Goal: Task Accomplishment & Management: Use online tool/utility

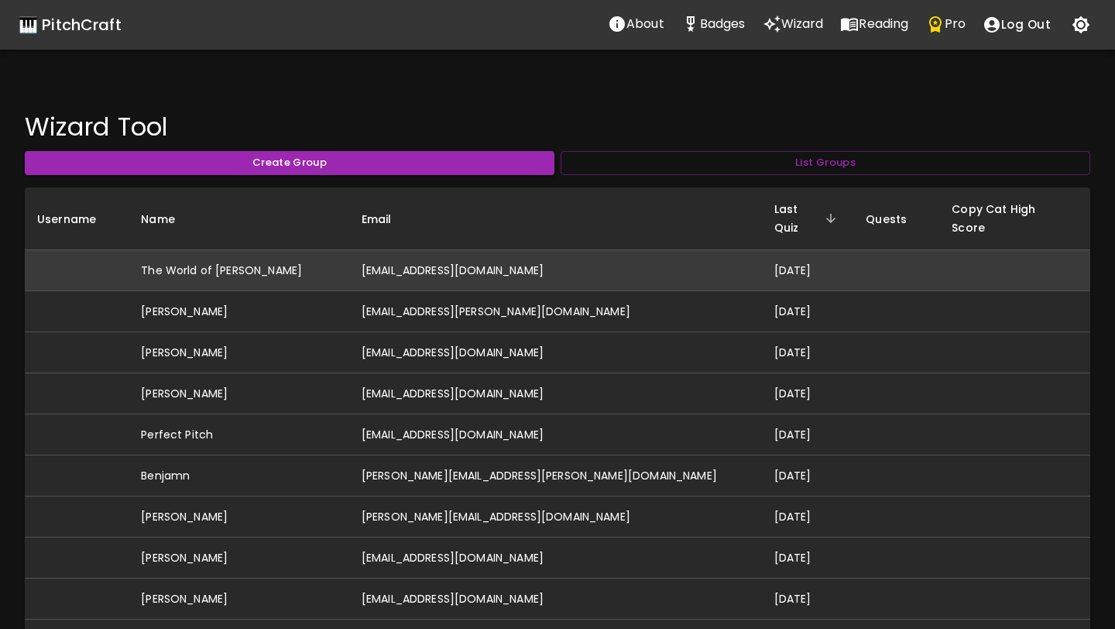
click at [442, 259] on td "[EMAIL_ADDRESS][DOMAIN_NAME]" at bounding box center [555, 270] width 413 height 41
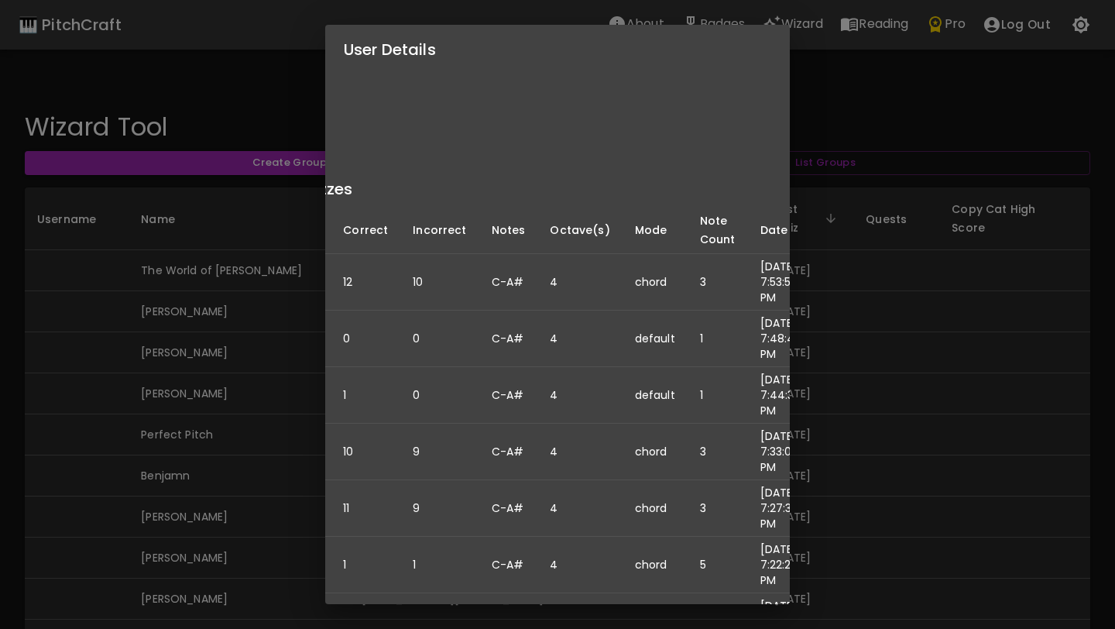
scroll to position [145, 0]
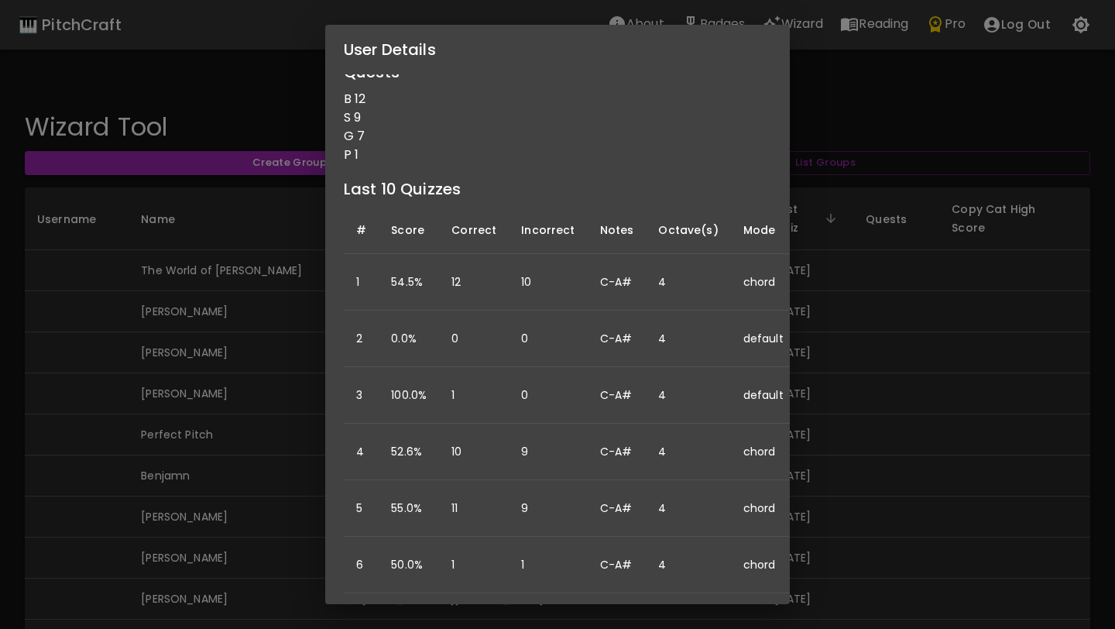
click at [109, 537] on div "User Details Name: The World of [PERSON_NAME] Username: Email: [EMAIL_ADDRESS][…" at bounding box center [557, 314] width 1115 height 629
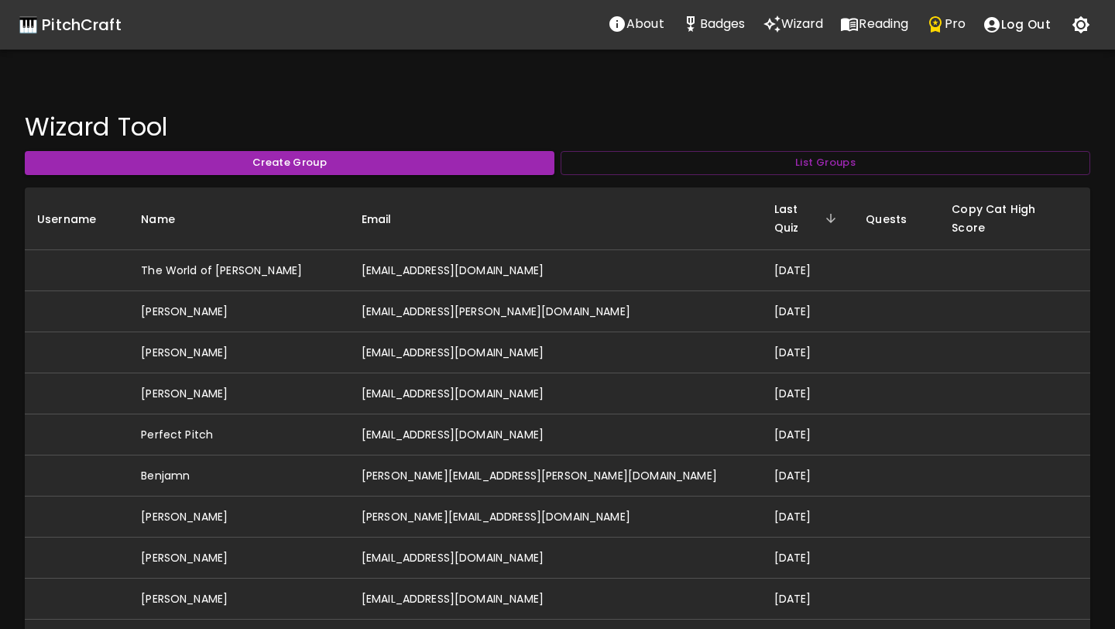
scroll to position [0, 0]
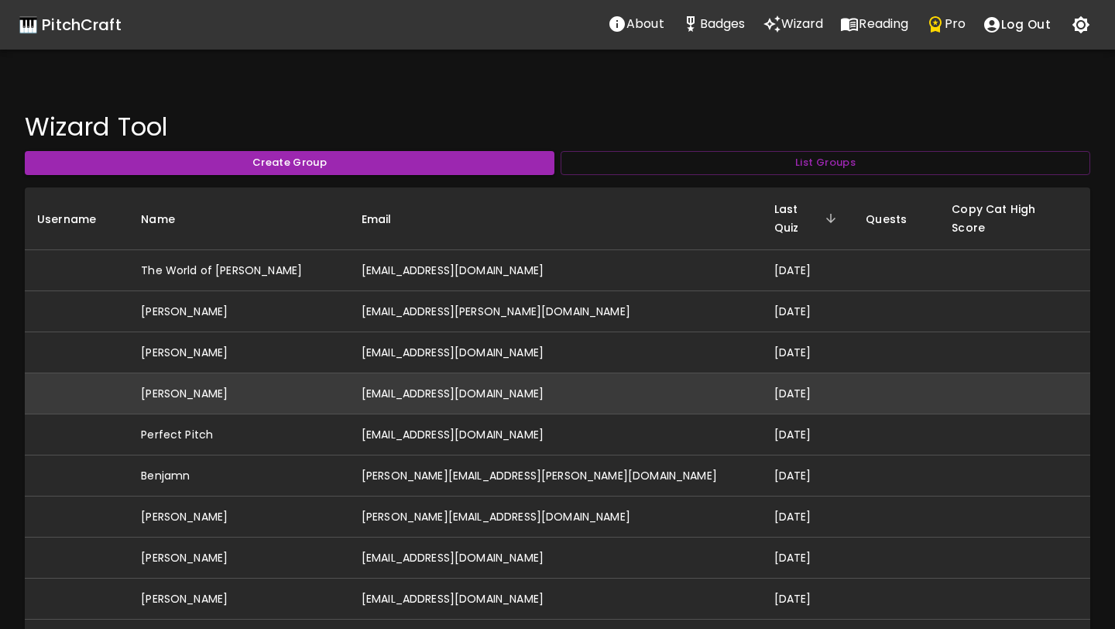
click at [407, 382] on td "[EMAIL_ADDRESS][DOMAIN_NAME]" at bounding box center [555, 393] width 413 height 41
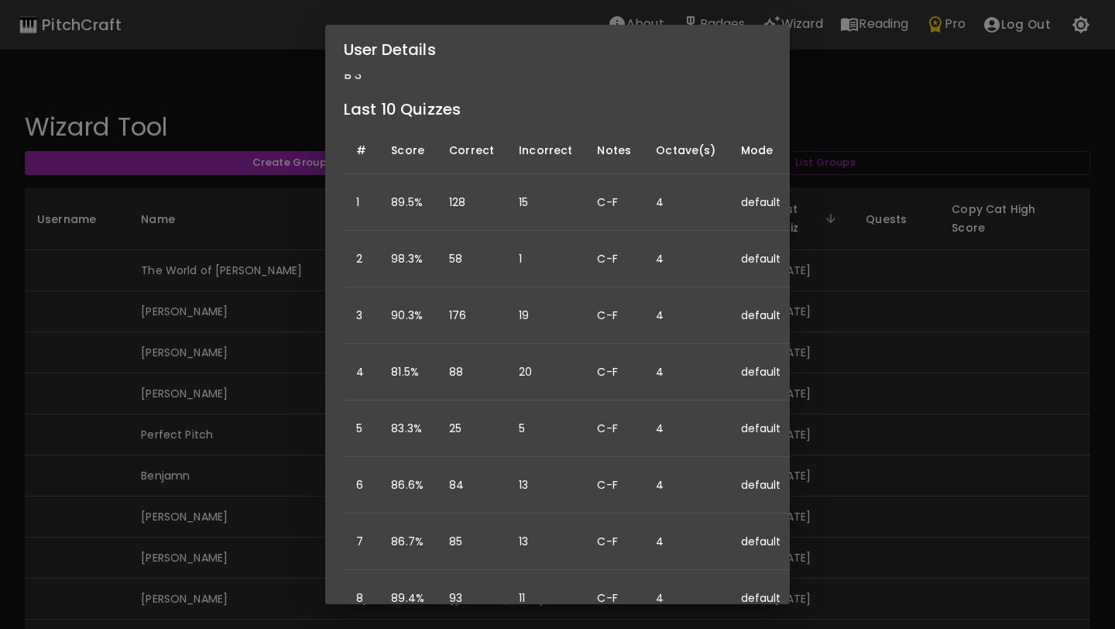
scroll to position [180, 0]
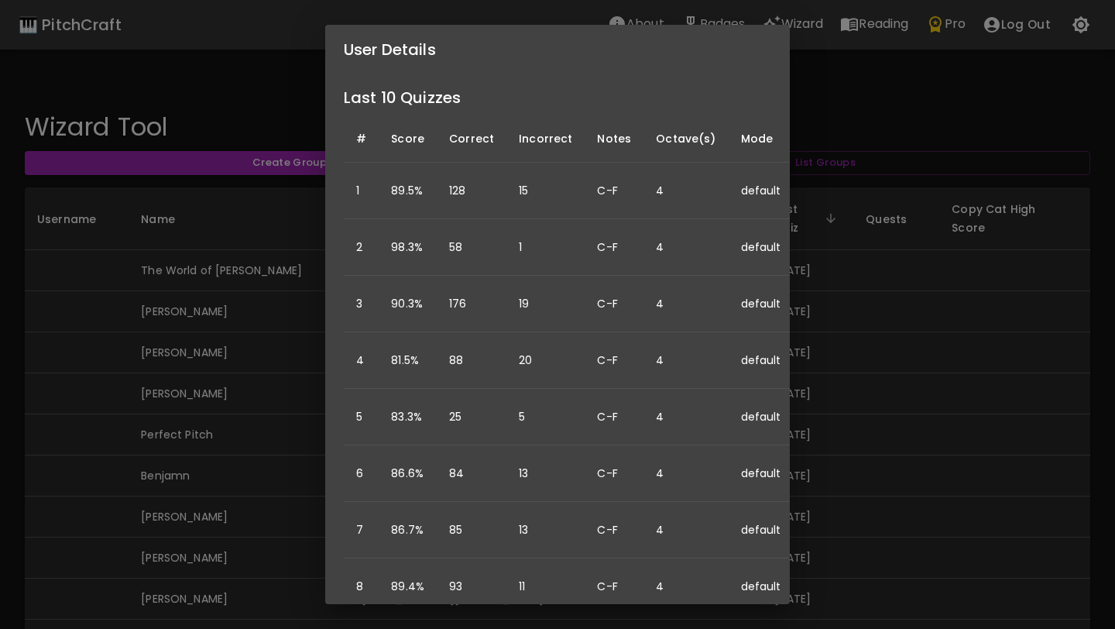
click at [109, 413] on div "User Details Name: [PERSON_NAME] Username: Email: [PERSON_NAME][EMAIL_ADDRESS][…" at bounding box center [557, 314] width 1115 height 629
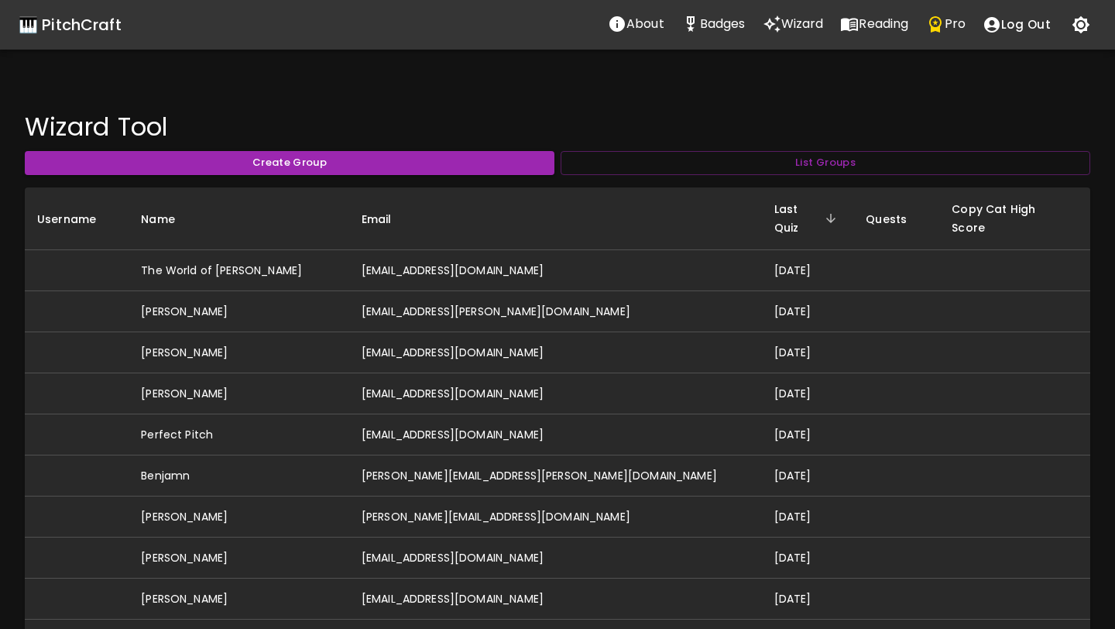
scroll to position [0, 0]
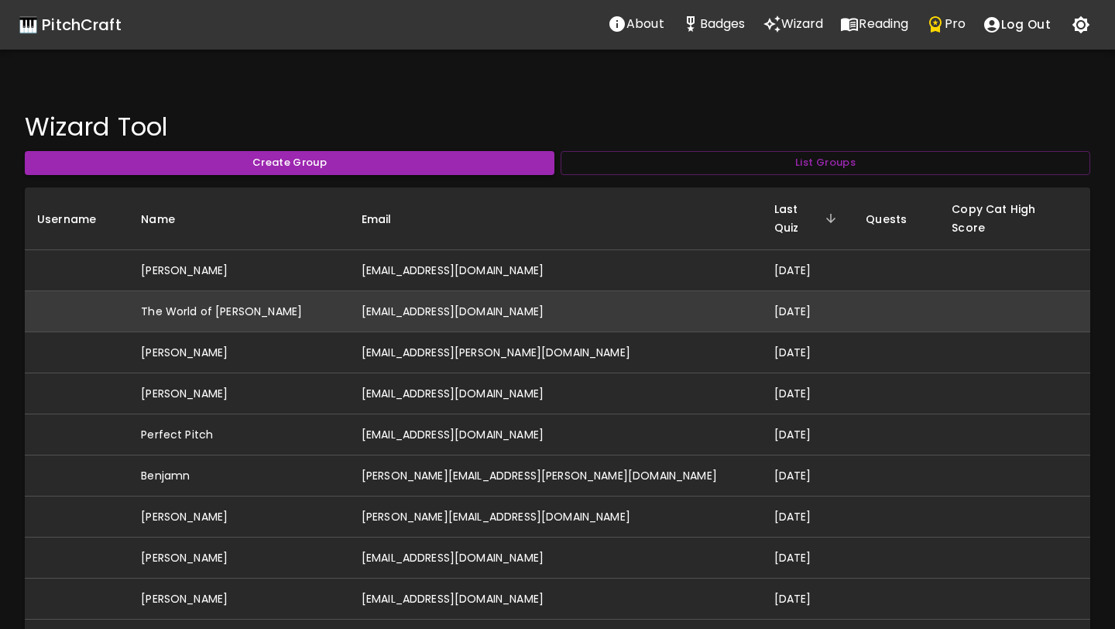
click at [397, 294] on td "[EMAIL_ADDRESS][DOMAIN_NAME]" at bounding box center [555, 311] width 413 height 41
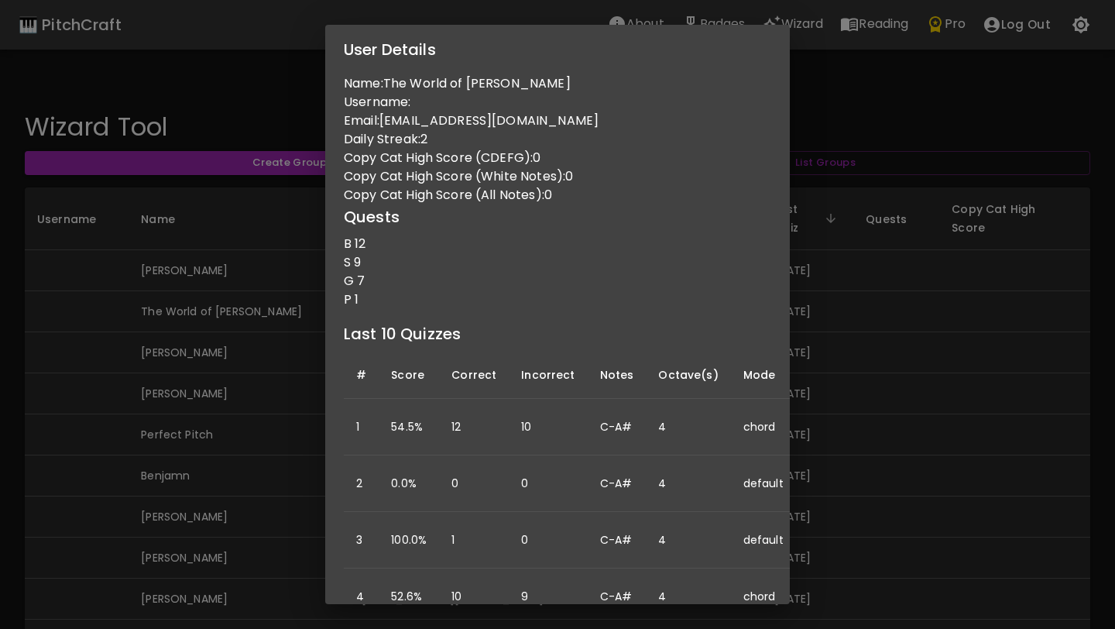
click at [257, 455] on div "User Details Name: The World of Yuri Username: Email: iuriferreira53@gmail.com …" at bounding box center [557, 314] width 1115 height 629
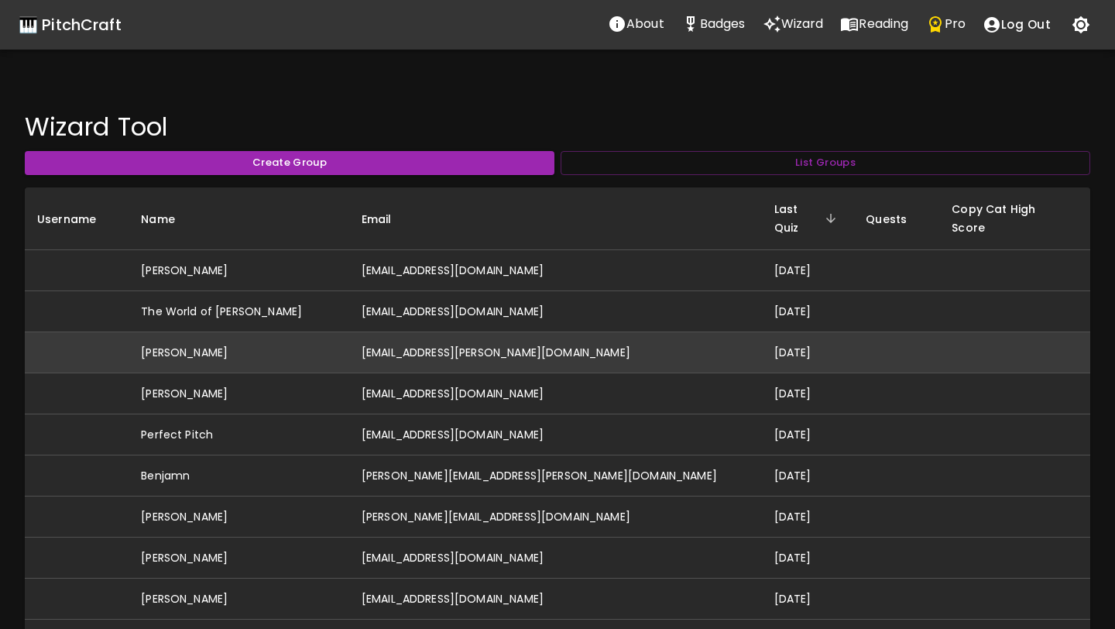
click at [285, 342] on td "[PERSON_NAME]" at bounding box center [239, 352] width 221 height 41
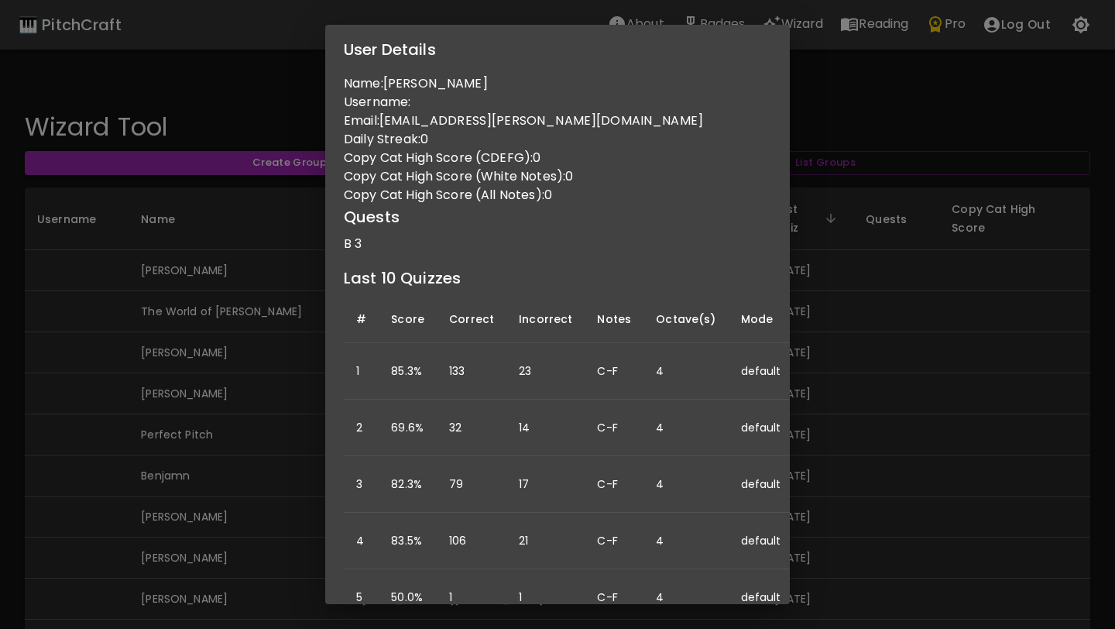
click at [294, 430] on div "User Details Name: Abigail Hinchcliffe Username: Email: abigail.r.hinchcliffe@g…" at bounding box center [557, 314] width 1115 height 629
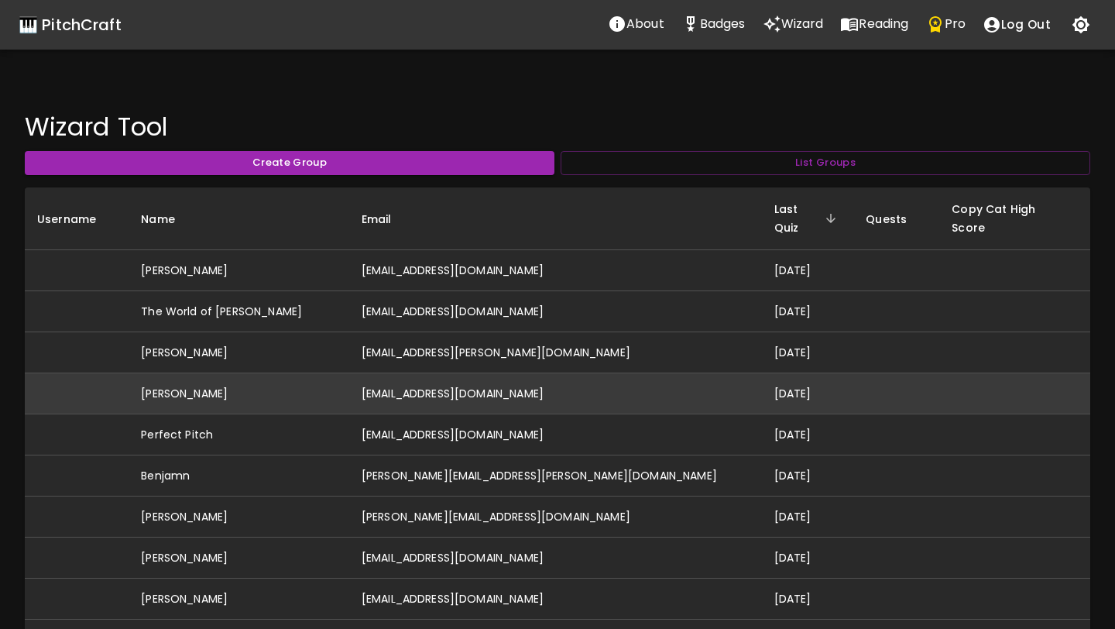
click at [301, 388] on td "[PERSON_NAME]" at bounding box center [239, 393] width 221 height 41
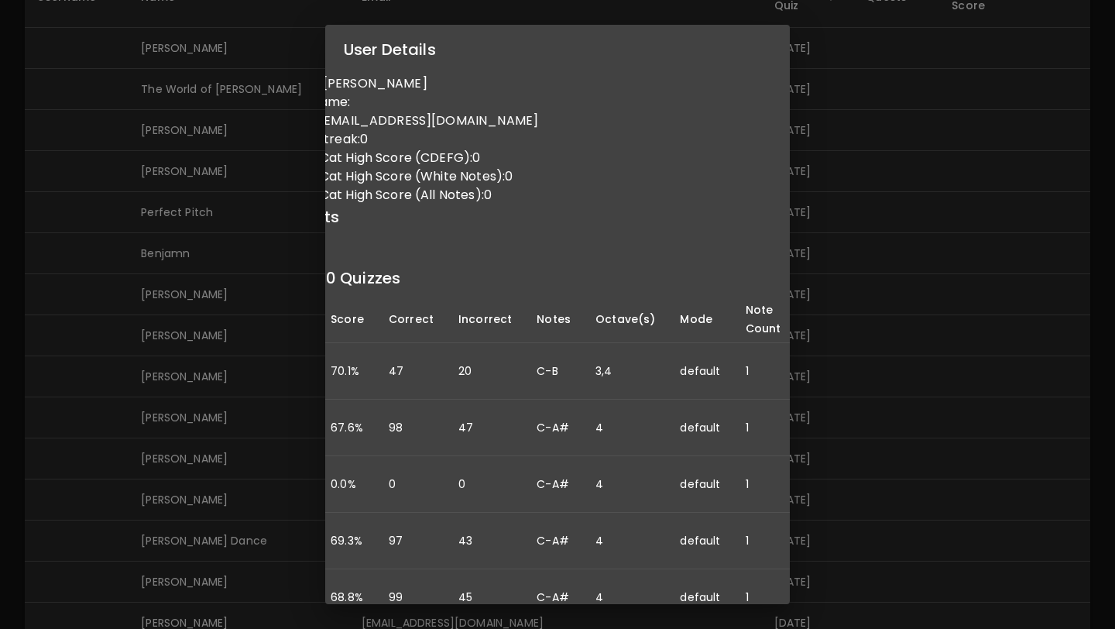
scroll to position [0, 132]
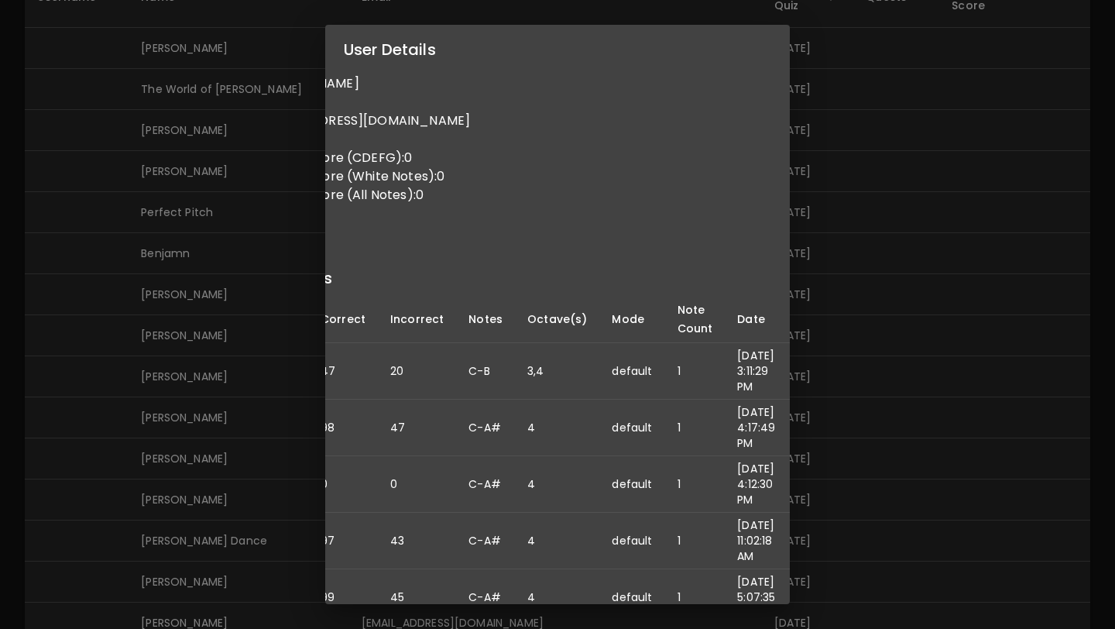
click at [265, 391] on div "User Details Name: Jeff Burton Username: Email: jef.jef@gmail.com Daily Streak:…" at bounding box center [557, 314] width 1115 height 629
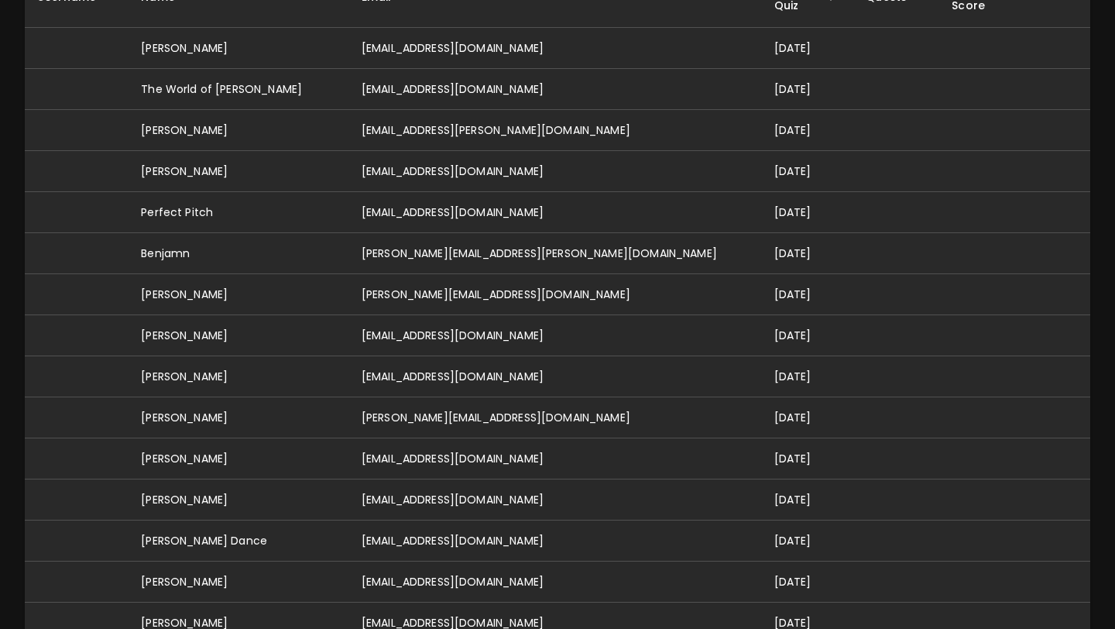
scroll to position [0, 0]
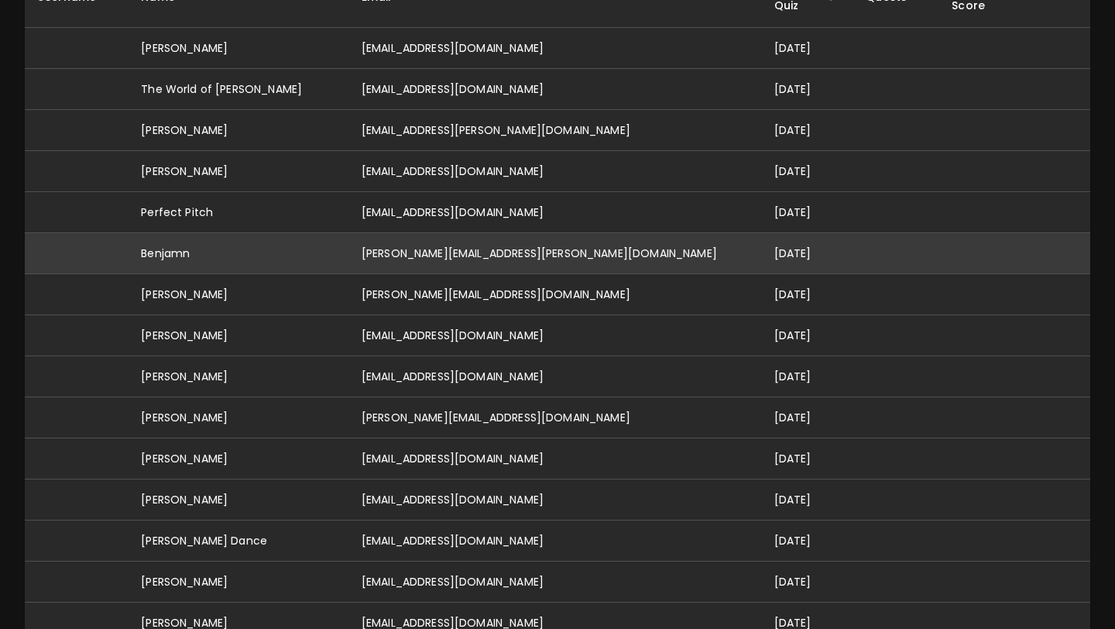
click at [324, 233] on td "Benjamn" at bounding box center [239, 253] width 221 height 41
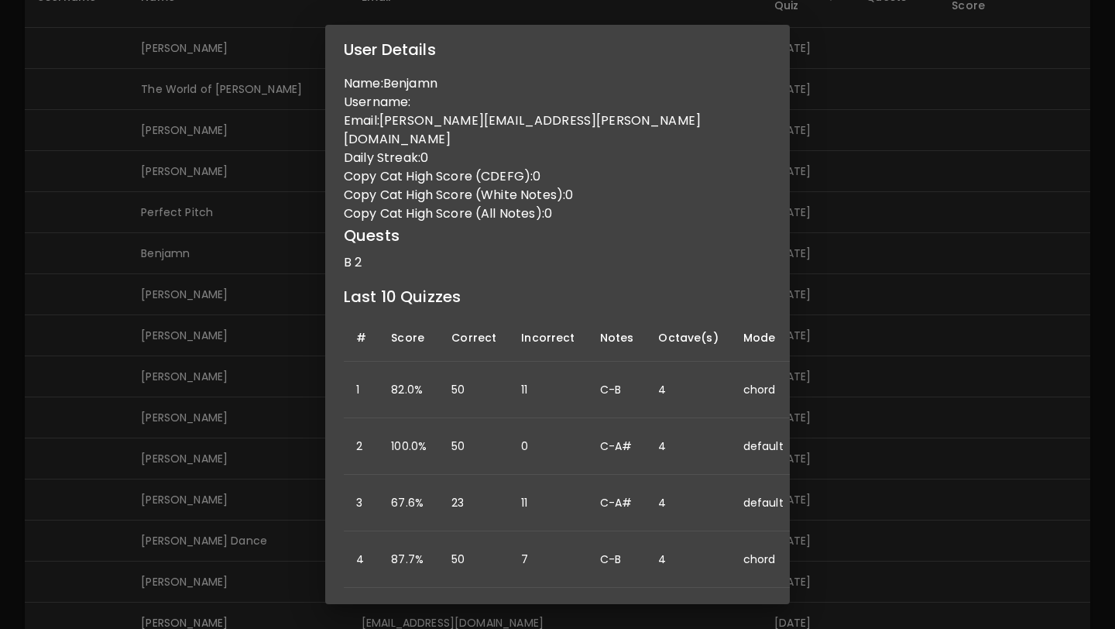
click at [261, 315] on div "User Details Name: Benjamn Username: Email: benjamin.s.sandler@gmail.com Daily …" at bounding box center [557, 314] width 1115 height 629
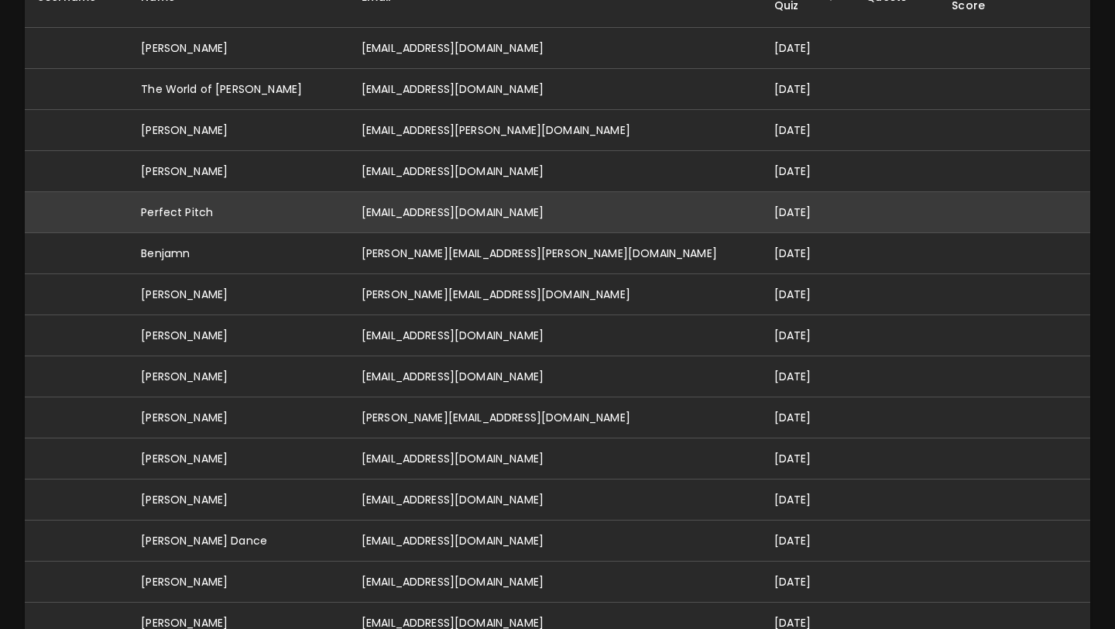
click at [307, 192] on td "Perfect Pitch" at bounding box center [239, 212] width 221 height 41
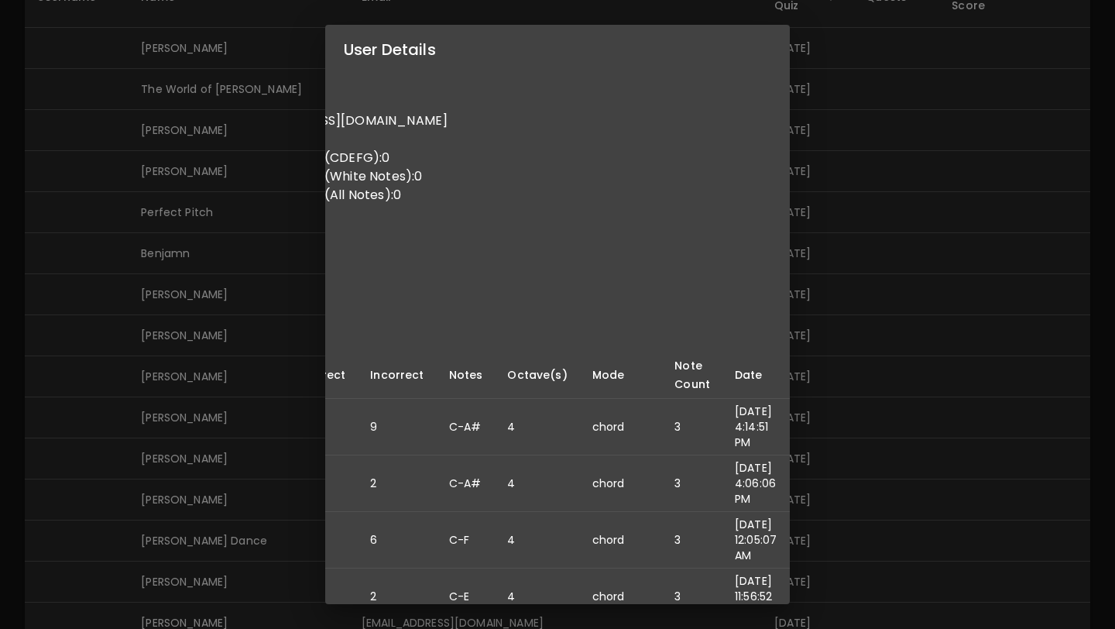
scroll to position [1, 0]
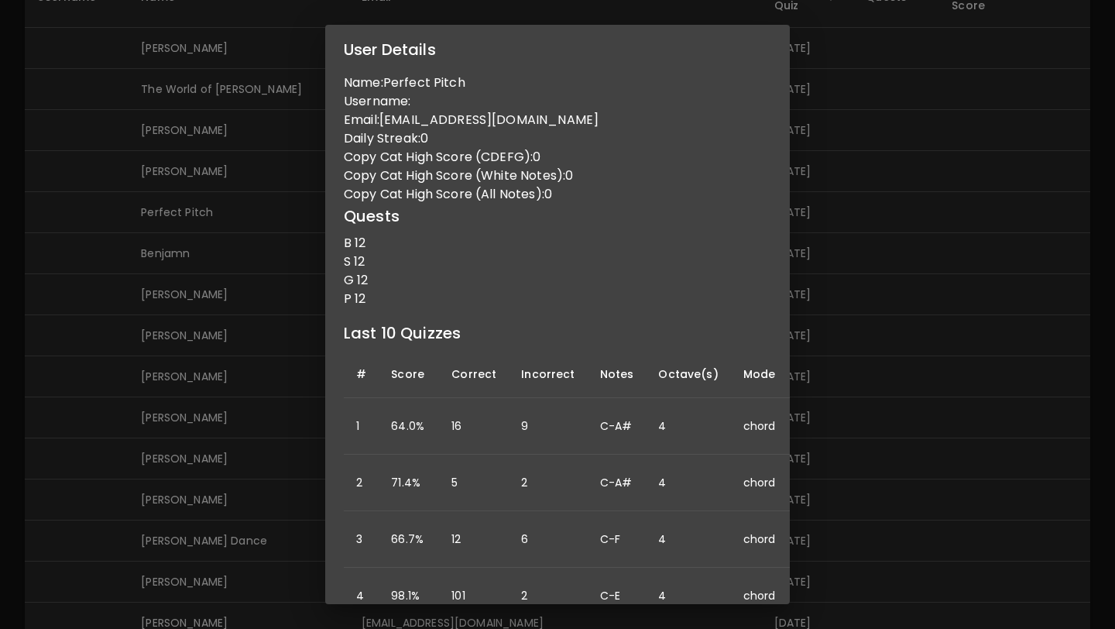
click at [859, 442] on div "User Details Name: Perfect Pitch Username: Email: idonthaveperfectpitch@gmail.c…" at bounding box center [557, 314] width 1115 height 629
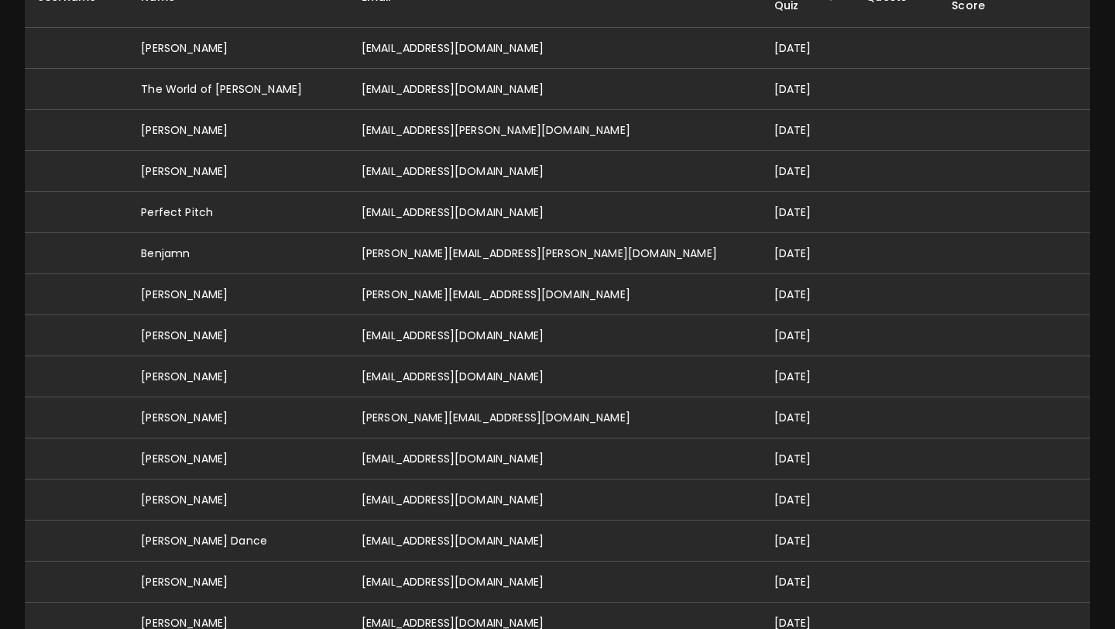
scroll to position [0, 0]
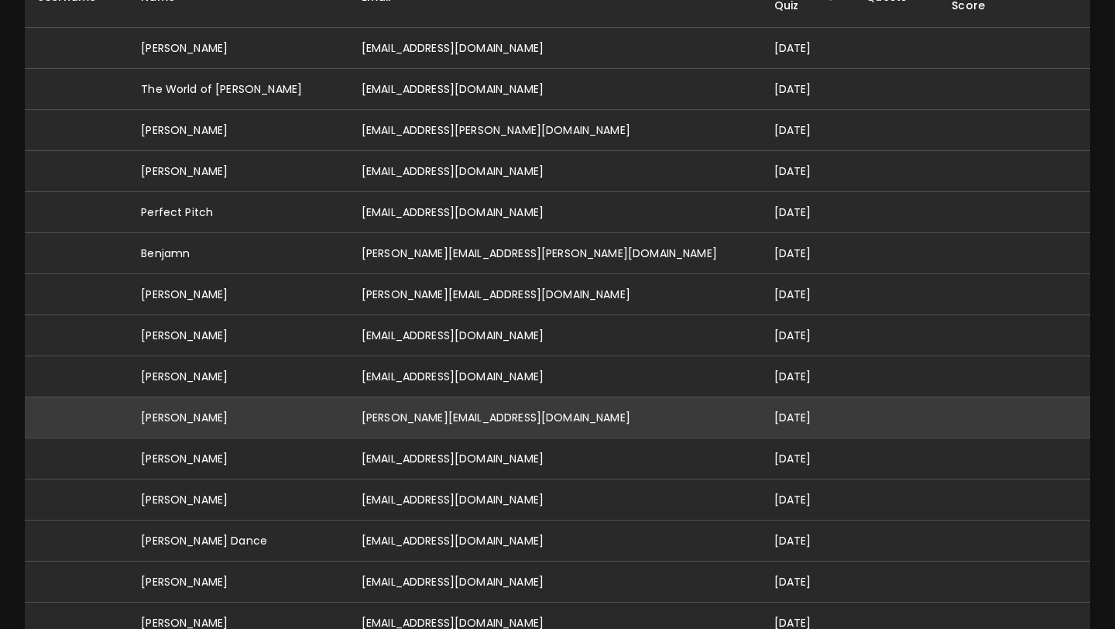
click at [318, 397] on td "[PERSON_NAME]" at bounding box center [239, 417] width 221 height 41
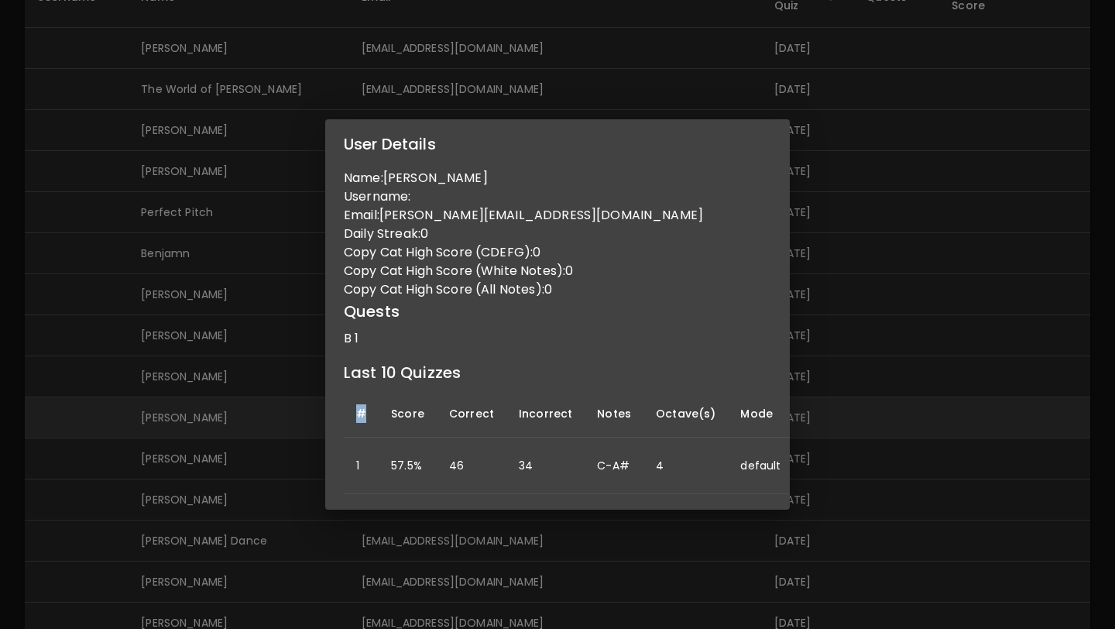
click at [318, 397] on div "User Details Name: morgan mongold Username: Email: morgan.leeanne2@gmail.com Da…" at bounding box center [557, 314] width 1115 height 629
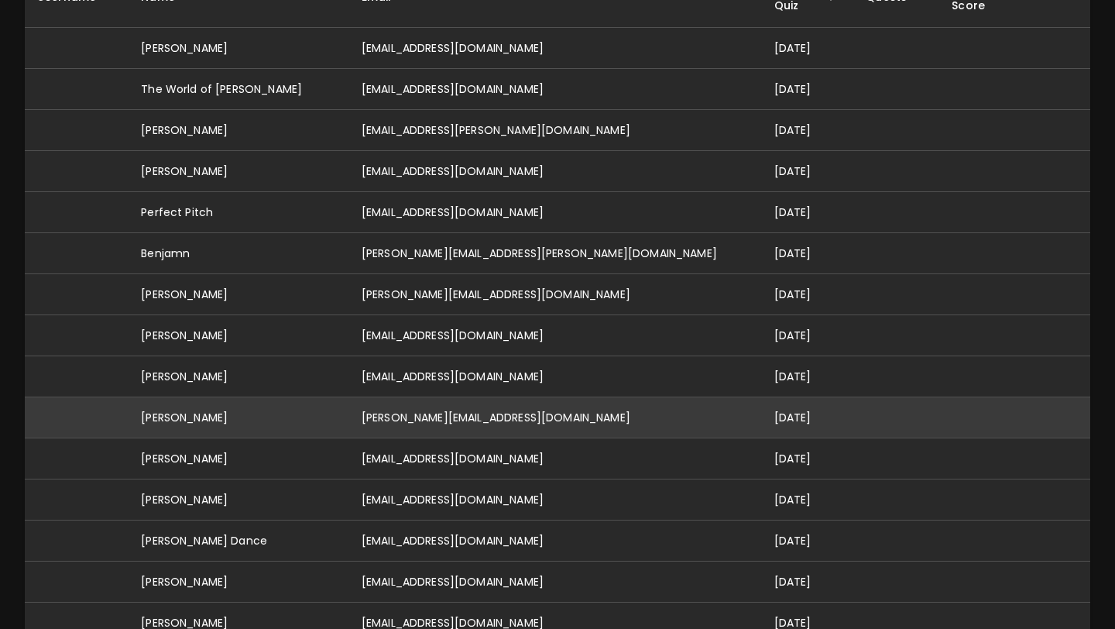
click at [318, 397] on td "[PERSON_NAME]" at bounding box center [239, 417] width 221 height 41
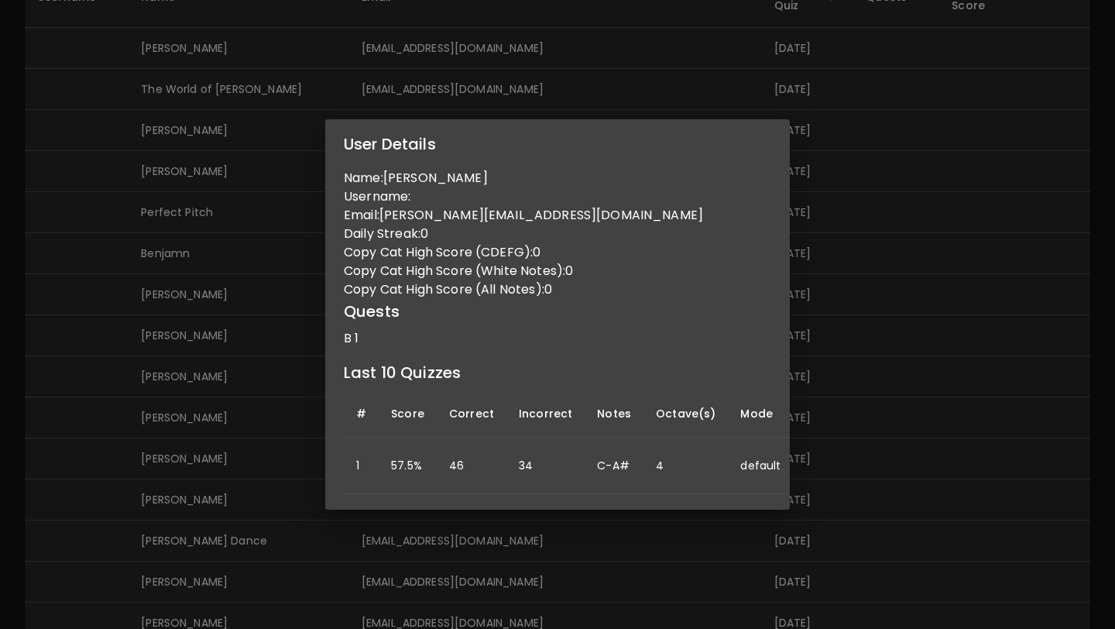
click at [286, 429] on div "User Details Name: morgan mongold Username: Email: morgan.leeanne2@gmail.com Da…" at bounding box center [557, 314] width 1115 height 629
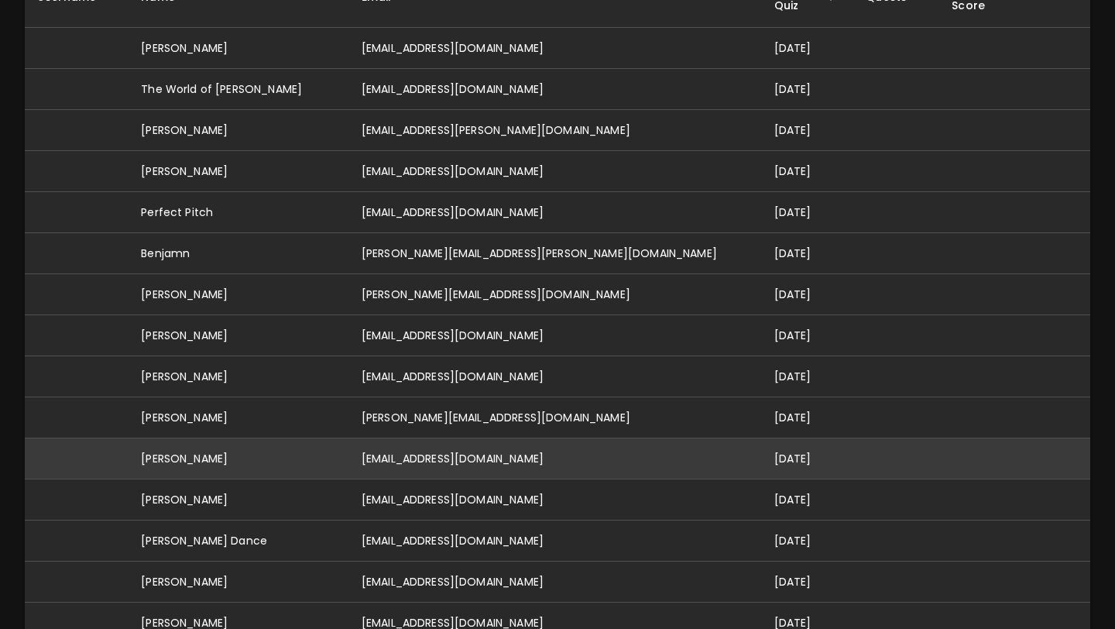
click at [288, 443] on td "[PERSON_NAME]" at bounding box center [239, 458] width 221 height 41
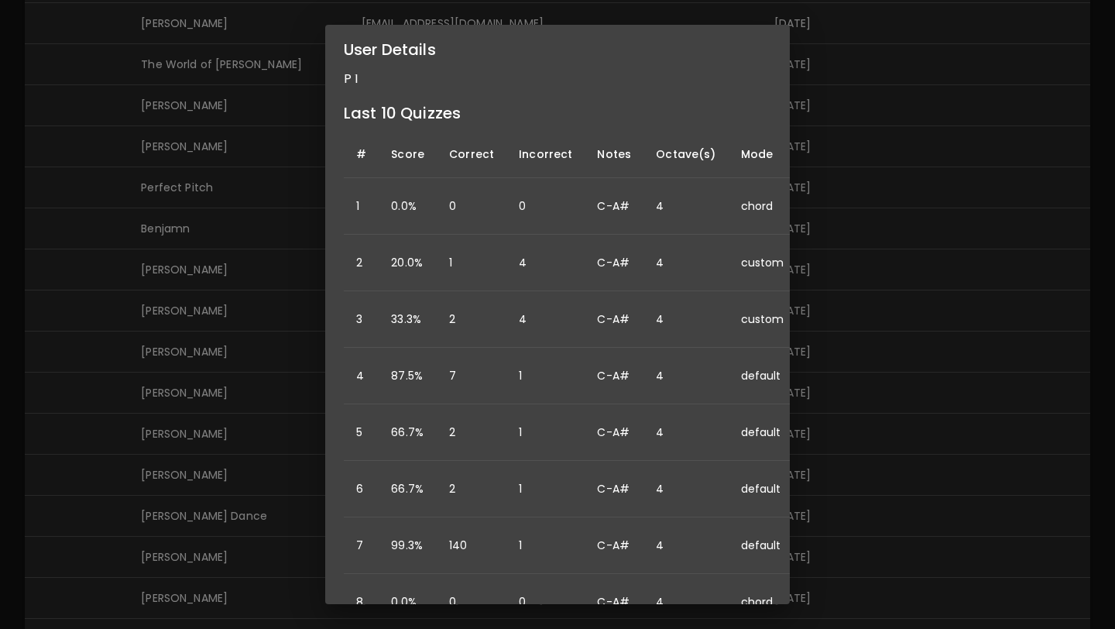
scroll to position [249, 0]
click at [278, 437] on div "User Details Name: Neil Smith Username: Email: ns159718@gmail.com Daily Streak:…" at bounding box center [557, 314] width 1115 height 629
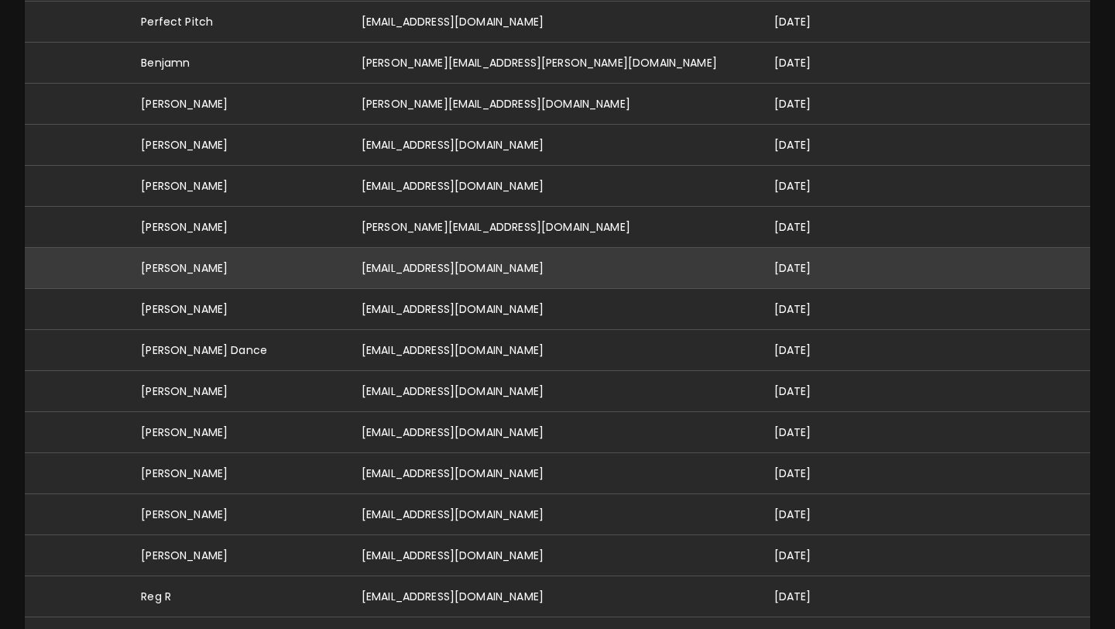
scroll to position [515, 0]
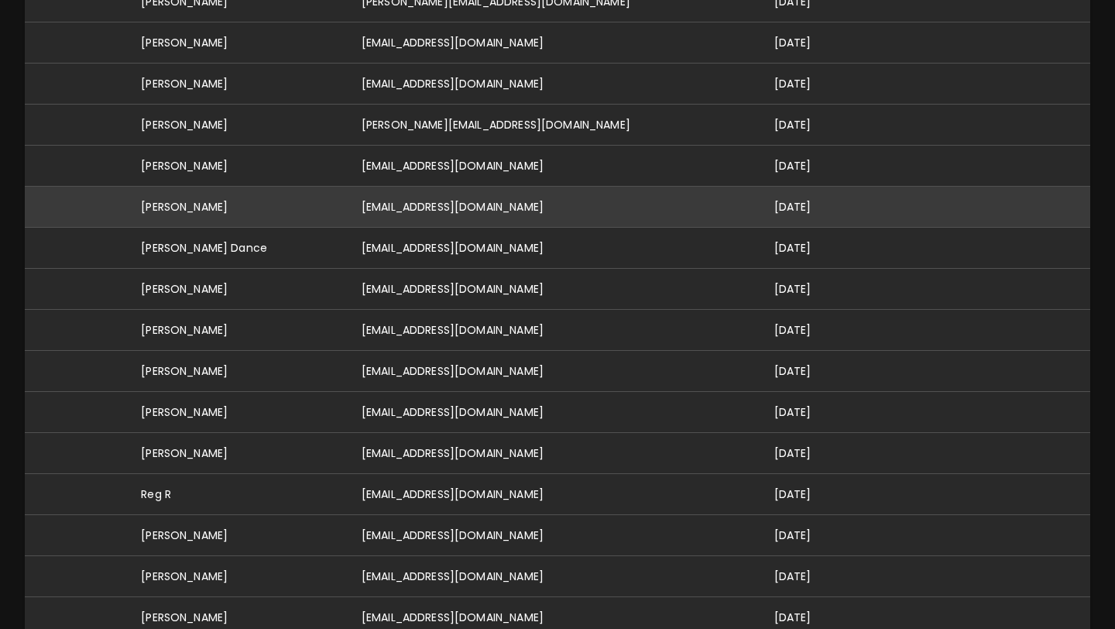
click at [431, 187] on td "[EMAIL_ADDRESS][DOMAIN_NAME]" at bounding box center [555, 207] width 413 height 41
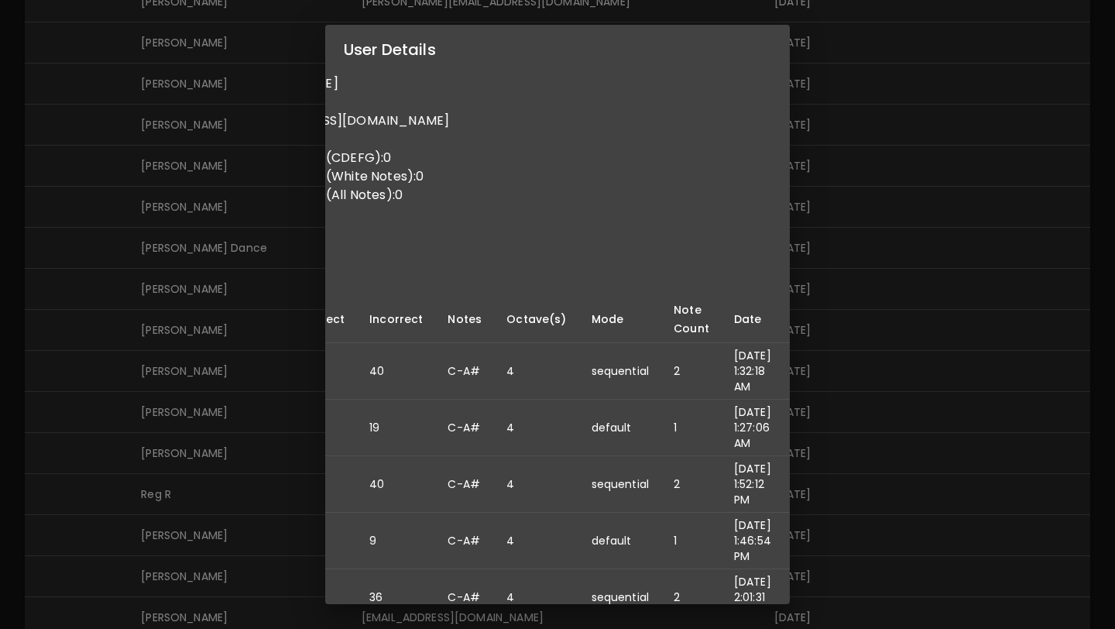
scroll to position [0, 0]
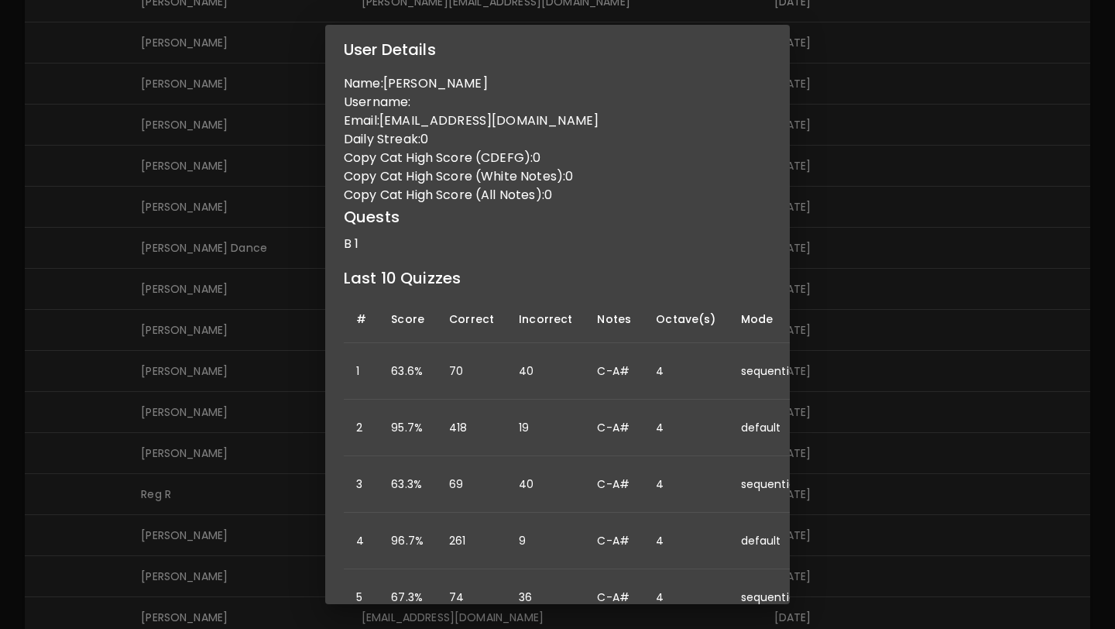
click at [143, 468] on div "User Details Name: Skyler Barron Username: Email: skylermayb@gmail.com Daily St…" at bounding box center [557, 314] width 1115 height 629
